Goal: Information Seeking & Learning: Learn about a topic

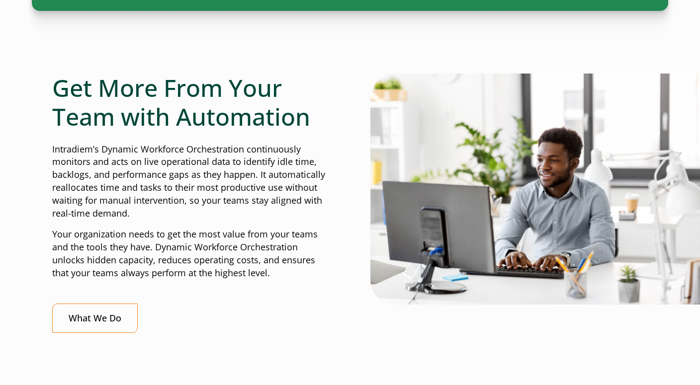
scroll to position [402, 0]
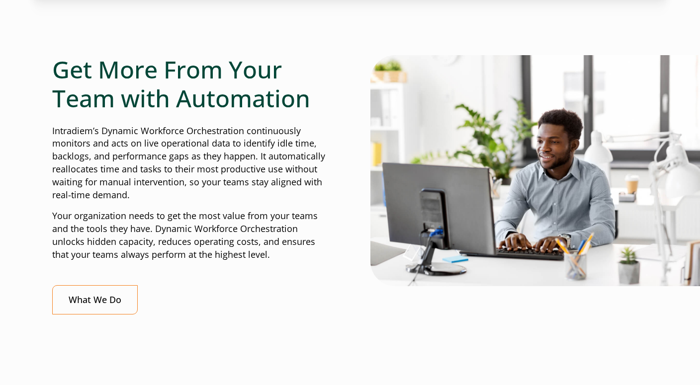
drag, startPoint x: 60, startPoint y: 75, endPoint x: 174, endPoint y: 196, distance: 166.7
click at [174, 196] on div "Get More From Your Team with Automation Intradiem’s Dynamic Workforce Orchestra…" at bounding box center [190, 184] width 277 height 259
click at [179, 212] on p "Your organization needs to get the most value from your teams and the tools the…" at bounding box center [190, 236] width 277 height 52
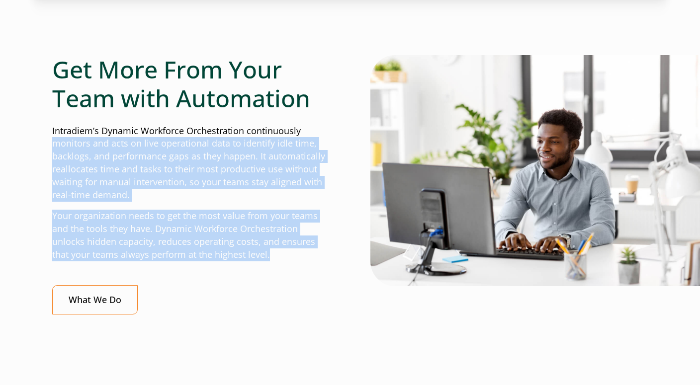
drag, startPoint x: 275, startPoint y: 258, endPoint x: 33, endPoint y: 140, distance: 269.0
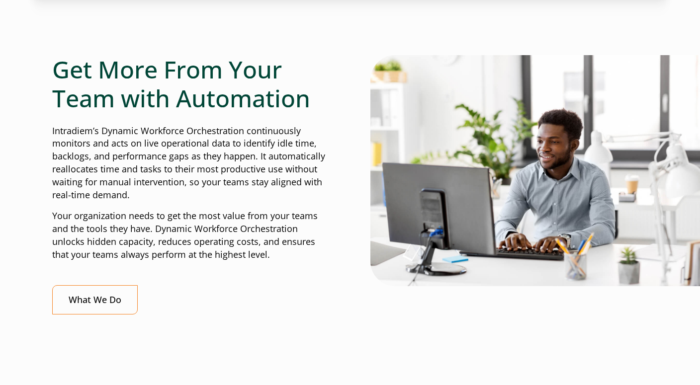
click at [132, 212] on p "Your organization needs to get the most value from your teams and the tools the…" at bounding box center [190, 236] width 277 height 52
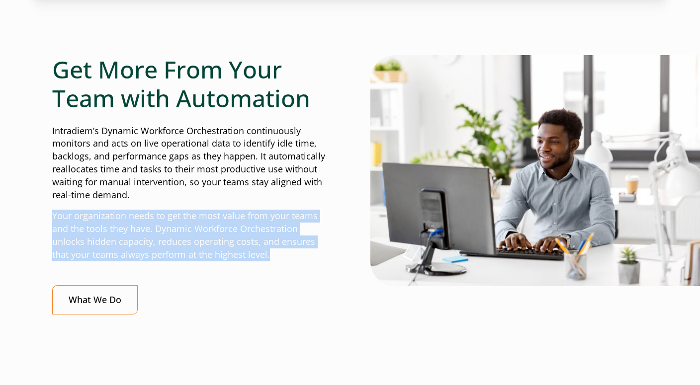
drag, startPoint x: 291, startPoint y: 256, endPoint x: 103, endPoint y: 206, distance: 194.0
click at [103, 206] on div "Get More From Your Team with Automation Intradiem’s Dynamic Workforce Orchestra…" at bounding box center [190, 184] width 277 height 259
click at [138, 255] on p "Your organization needs to get the most value from your teams and the tools the…" at bounding box center [190, 236] width 277 height 52
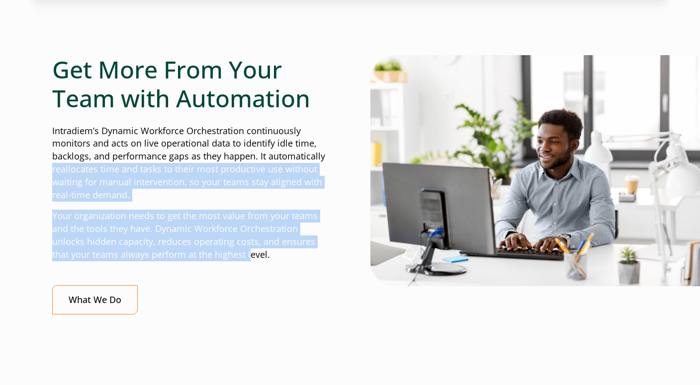
drag, startPoint x: 251, startPoint y: 253, endPoint x: 39, endPoint y: 164, distance: 229.3
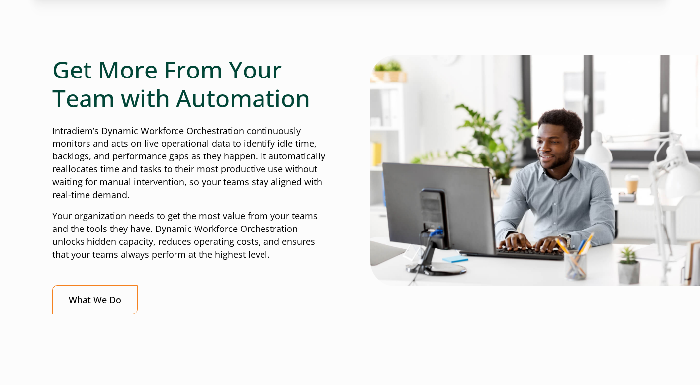
click at [158, 218] on p "Your organization needs to get the most value from your teams and the tools the…" at bounding box center [190, 236] width 277 height 52
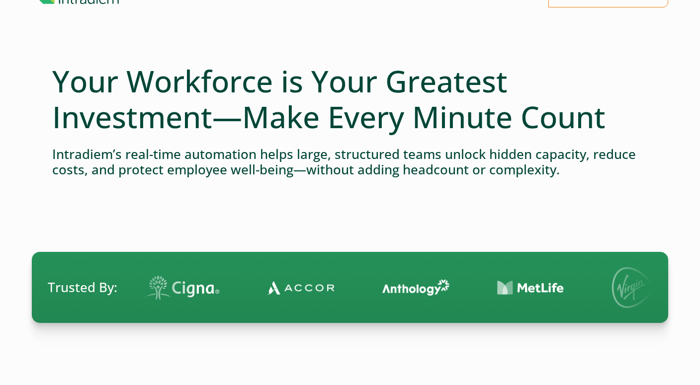
scroll to position [24, 0]
